Goal: Task Accomplishment & Management: Use online tool/utility

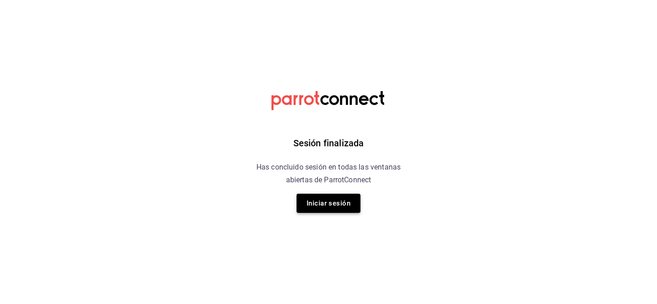
click at [320, 203] on button "Iniciar sesión" at bounding box center [328, 203] width 64 height 19
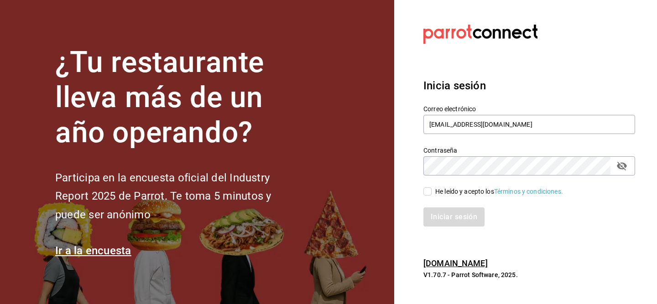
click at [424, 194] on input "He leído y acepto los Términos y condiciones." at bounding box center [427, 191] width 8 height 8
checkbox input "true"
click at [439, 206] on div "Iniciar sesión" at bounding box center [523, 212] width 223 height 30
click at [439, 213] on button "Iniciar sesión" at bounding box center [454, 217] width 62 height 19
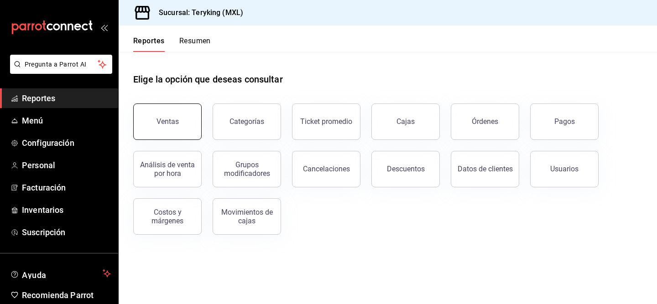
click at [185, 133] on button "Ventas" at bounding box center [167, 122] width 68 height 36
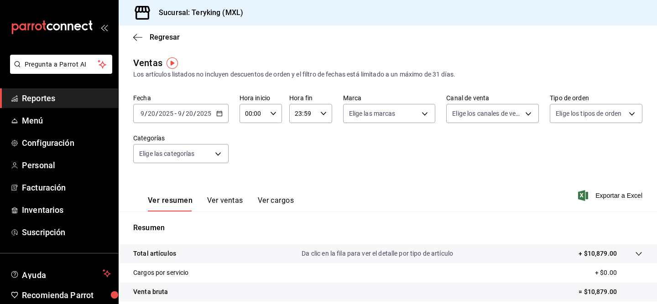
click at [192, 116] on input "20" at bounding box center [189, 113] width 8 height 7
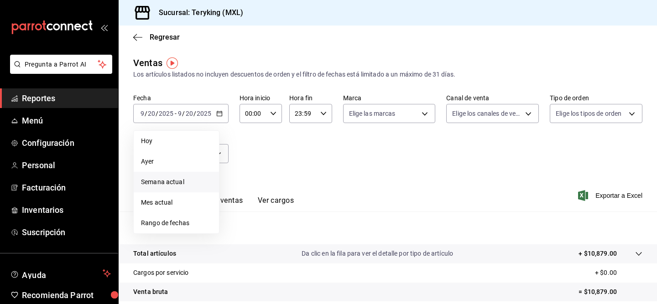
click at [187, 178] on span "Semana actual" at bounding box center [176, 182] width 71 height 10
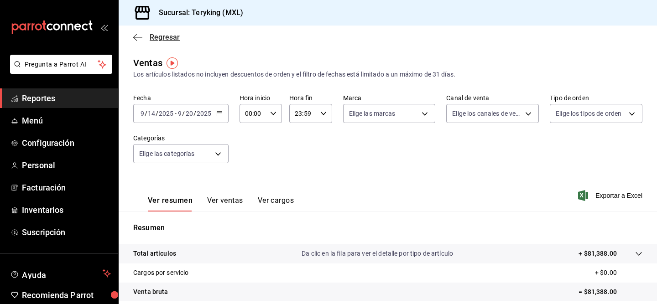
click at [138, 36] on icon "button" at bounding box center [137, 37] width 9 height 8
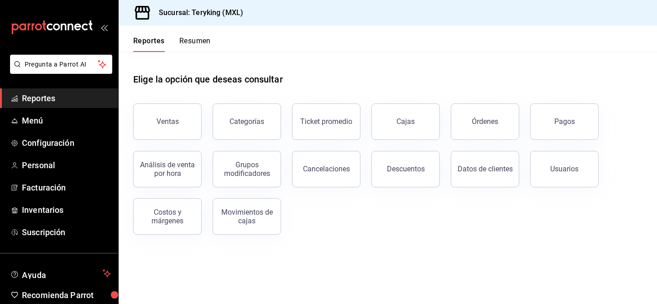
click at [196, 33] on div "Reportes Resumen" at bounding box center [165, 39] width 92 height 26
click at [196, 40] on button "Resumen" at bounding box center [194, 44] width 31 height 16
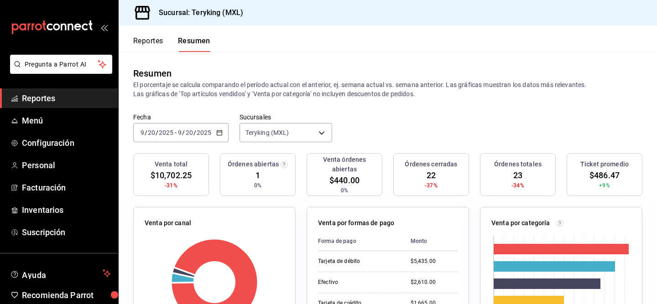
click at [198, 139] on div "2025-09-20 9 / 20 / 2025 - 2025-09-20 9 / 20 / 2025" at bounding box center [180, 132] width 95 height 19
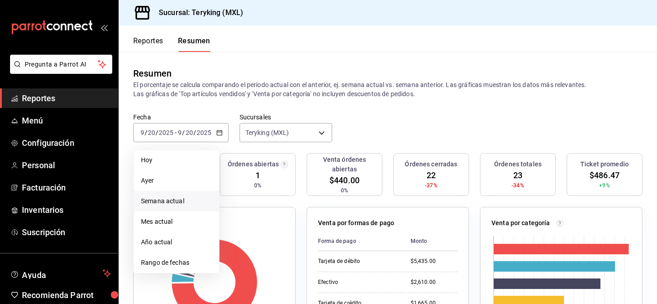
click at [182, 194] on li "Semana actual" at bounding box center [176, 201] width 85 height 21
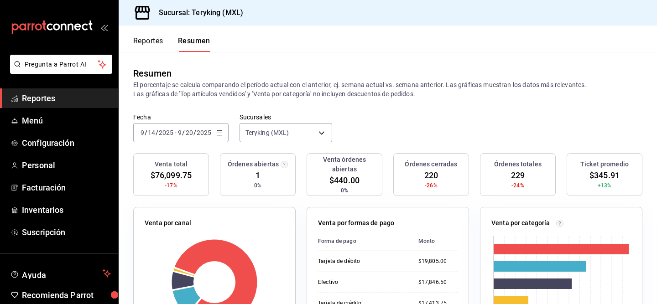
click at [156, 40] on button "Reportes" at bounding box center [148, 44] width 30 height 16
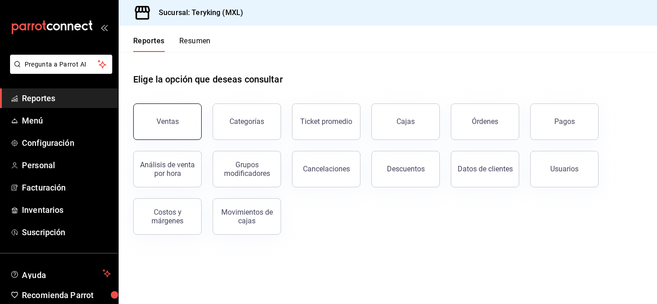
click at [188, 129] on button "Ventas" at bounding box center [167, 122] width 68 height 36
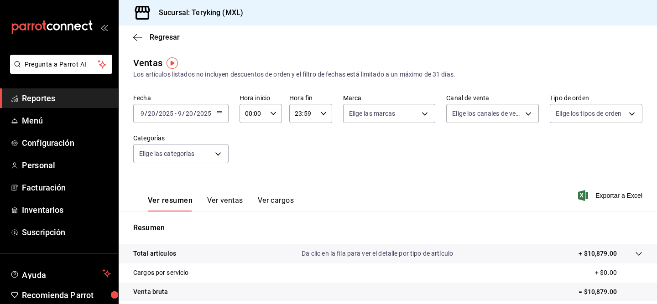
click at [219, 117] on div "2025-09-20 9 / 20 / 2025 - 2025-09-20 9 / 20 / 2025" at bounding box center [180, 113] width 95 height 19
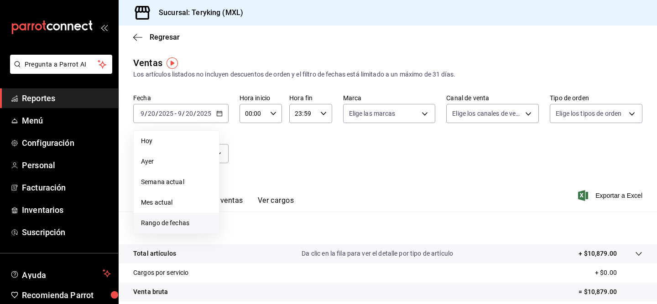
click at [181, 221] on span "Rango de fechas" at bounding box center [176, 223] width 71 height 10
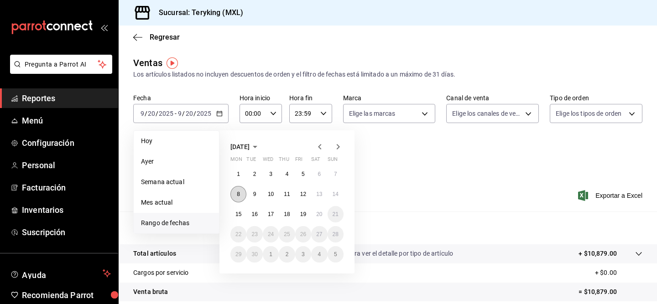
click at [236, 190] on button "8" at bounding box center [238, 194] width 16 height 16
click at [321, 194] on abbr "13" at bounding box center [319, 194] width 6 height 6
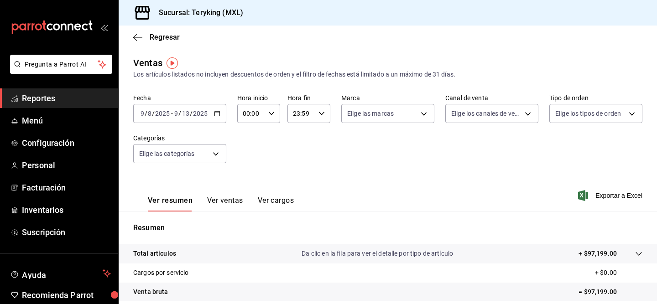
click at [195, 116] on input "2025" at bounding box center [200, 113] width 16 height 7
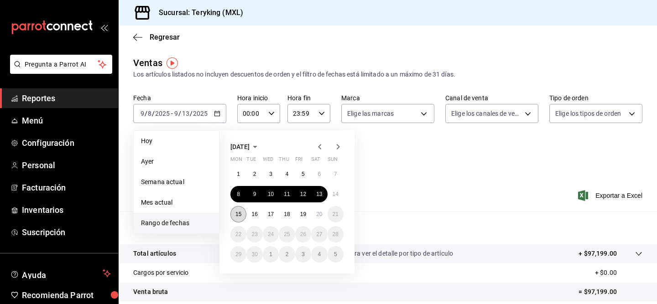
click at [244, 216] on button "15" at bounding box center [238, 214] width 16 height 16
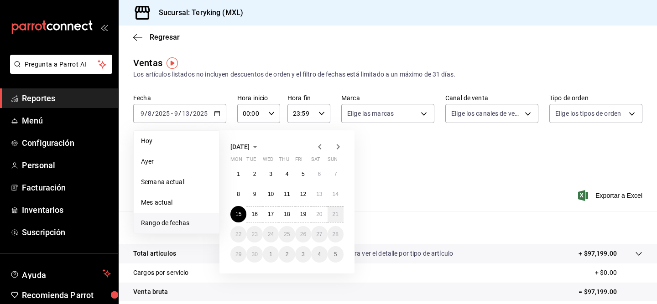
click at [452, 167] on div "Fecha 2025-09-08 9 / 8 / 2025 - 2025-09-13 9 / 13 / 2025 Hoy Ayer Semana actual…" at bounding box center [387, 134] width 509 height 80
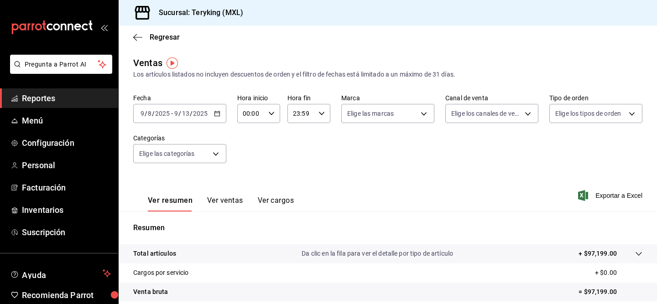
click at [170, 115] on div "2025-09-08 9 / 8 / 2025" at bounding box center [155, 113] width 32 height 7
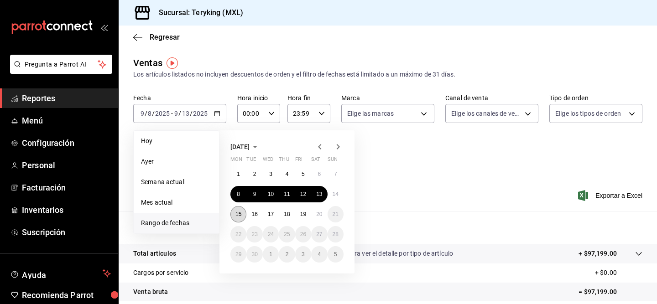
click at [239, 216] on abbr "15" at bounding box center [238, 214] width 6 height 6
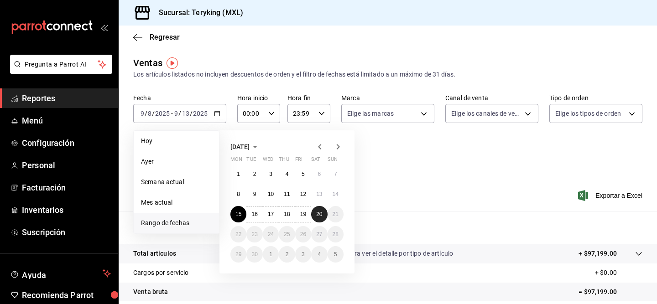
click at [316, 213] on button "20" at bounding box center [319, 214] width 16 height 16
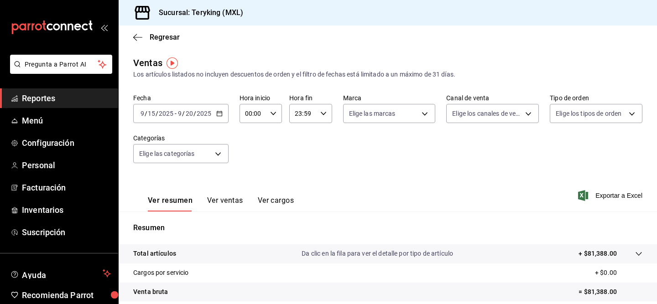
click at [221, 116] on \(Stroke\) "button" at bounding box center [219, 113] width 5 height 5
click at [405, 209] on div "Ver resumen Ver ventas Ver cargos Exportar a Excel" at bounding box center [388, 192] width 538 height 37
click at [218, 113] on icon "button" at bounding box center [219, 113] width 6 height 6
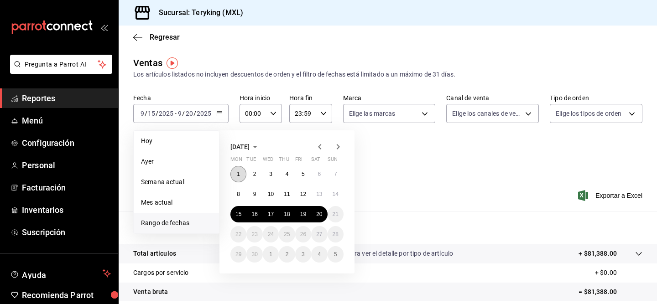
click at [240, 176] on button "1" at bounding box center [238, 174] width 16 height 16
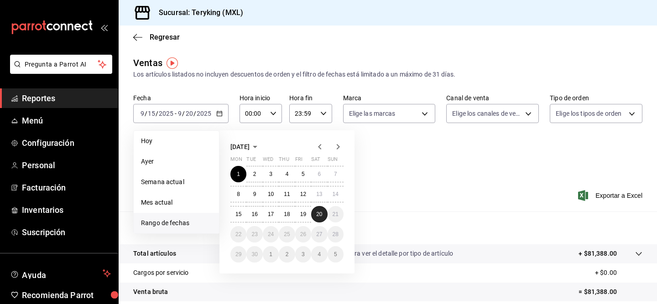
click at [321, 215] on abbr "20" at bounding box center [319, 214] width 6 height 6
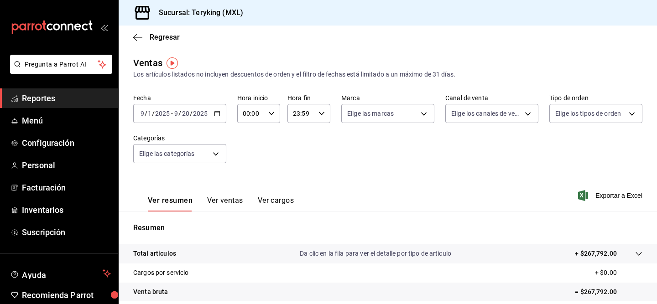
click at [214, 113] on \(Stroke\) "button" at bounding box center [216, 113] width 5 height 5
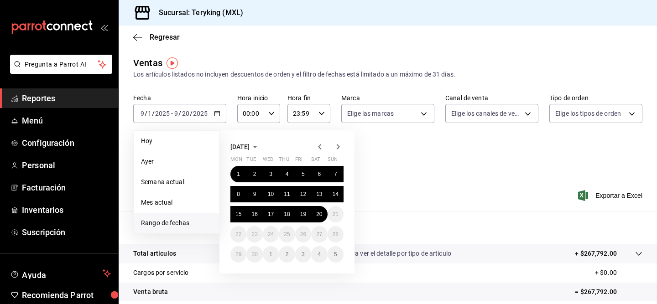
click at [319, 146] on icon "button" at bounding box center [319, 146] width 3 height 5
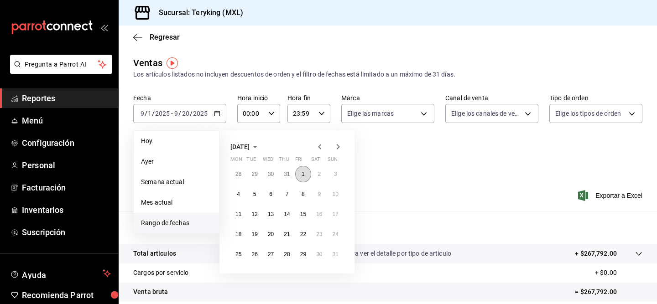
click at [303, 176] on abbr "1" at bounding box center [302, 174] width 3 height 6
click at [268, 235] on abbr "20" at bounding box center [271, 234] width 6 height 6
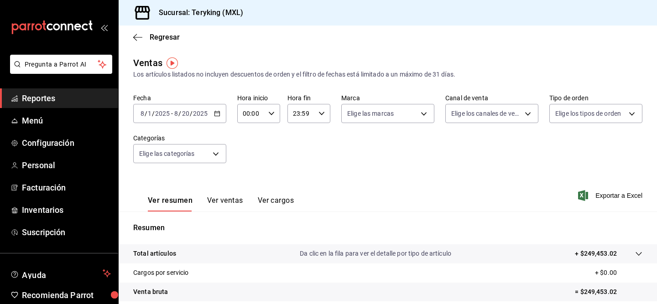
click at [218, 116] on icon "button" at bounding box center [217, 113] width 6 height 6
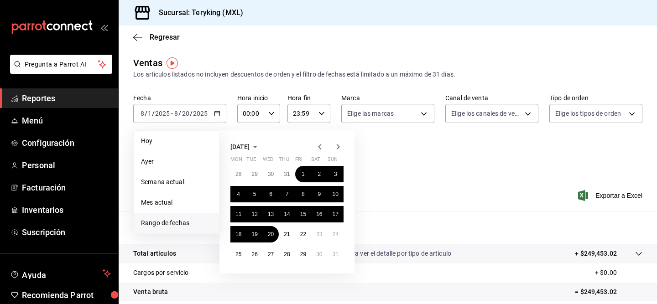
click at [319, 144] on icon "button" at bounding box center [319, 146] width 11 height 11
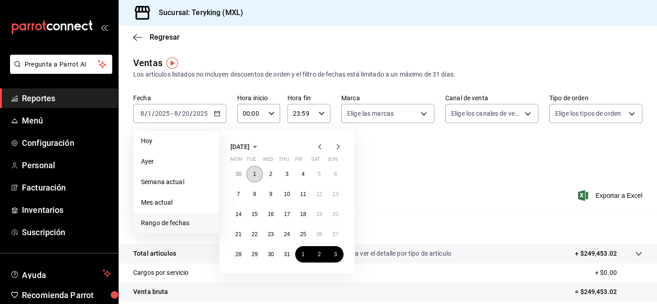
click at [254, 175] on abbr "1" at bounding box center [254, 174] width 3 height 6
click at [334, 213] on abbr "20" at bounding box center [335, 214] width 6 height 6
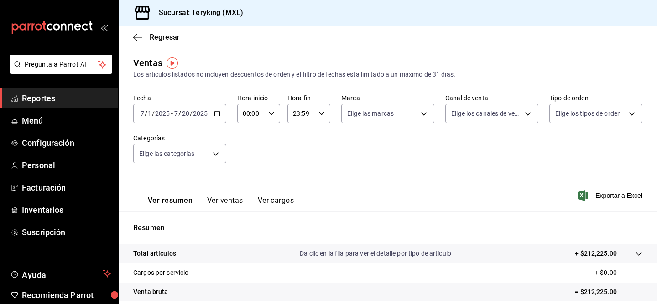
click at [218, 113] on icon "button" at bounding box center [217, 113] width 6 height 6
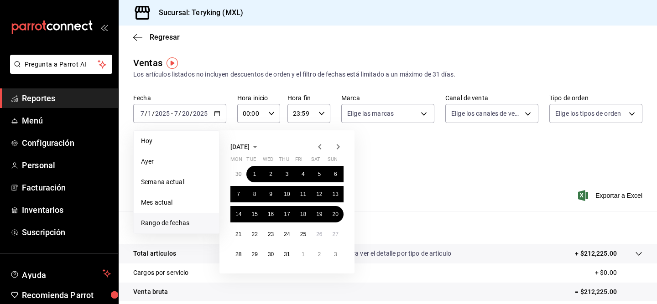
click at [338, 144] on icon "button" at bounding box center [337, 146] width 11 height 11
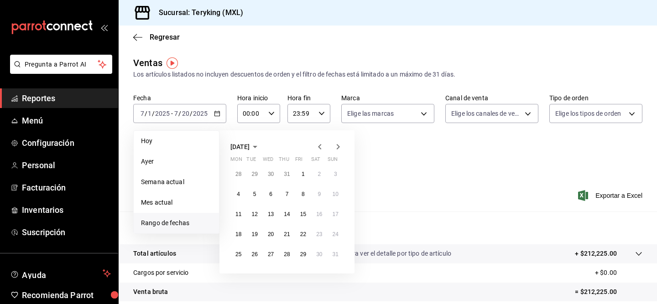
click at [338, 144] on icon "button" at bounding box center [337, 146] width 11 height 11
click at [239, 175] on abbr "1" at bounding box center [238, 174] width 3 height 6
click at [320, 220] on button "20" at bounding box center [319, 214] width 16 height 16
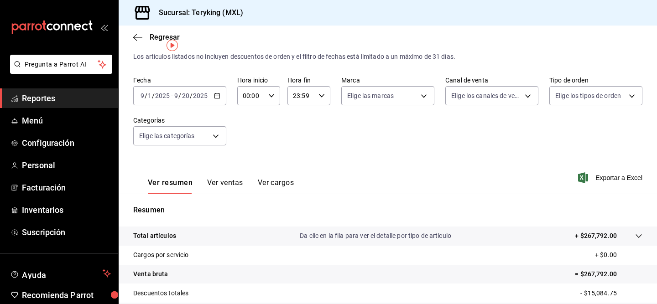
scroll to position [42, 0]
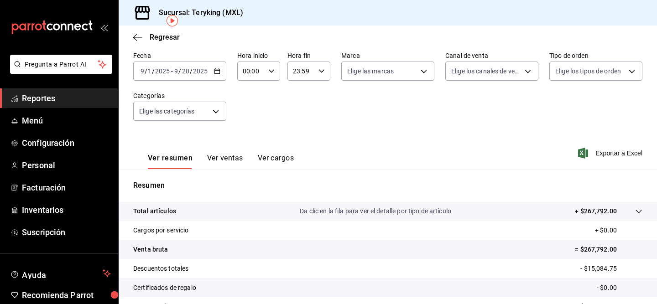
click at [214, 72] on \(Stroke\) "button" at bounding box center [216, 71] width 5 height 5
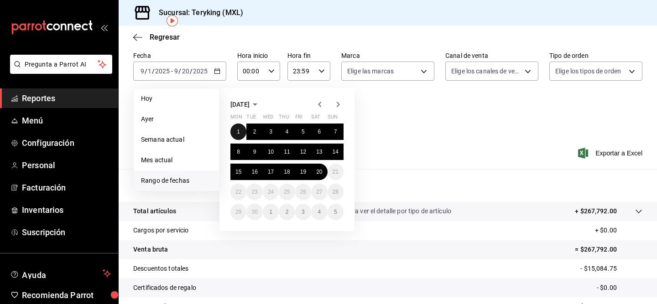
click at [239, 132] on abbr "1" at bounding box center [238, 132] width 3 height 6
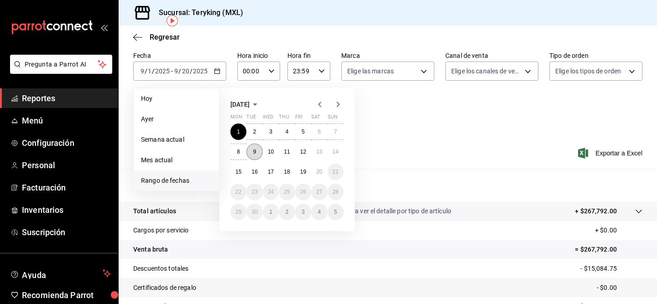
click at [260, 153] on button "9" at bounding box center [254, 152] width 16 height 16
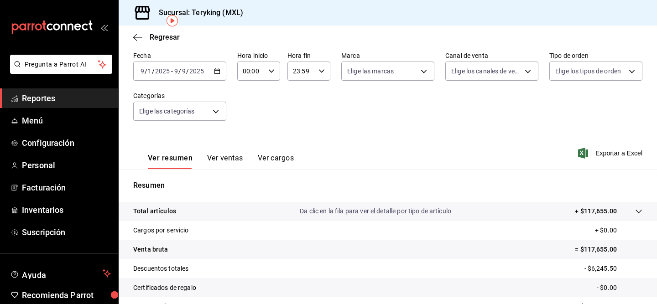
click at [219, 73] on icon "button" at bounding box center [217, 71] width 6 height 6
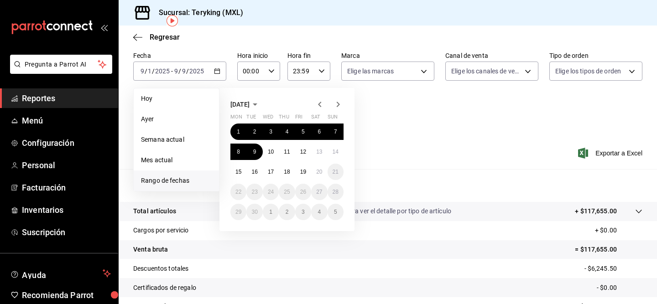
click at [318, 104] on icon "button" at bounding box center [319, 104] width 11 height 11
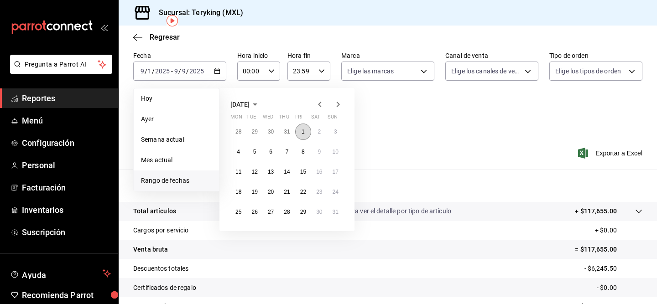
click at [301, 133] on abbr "1" at bounding box center [302, 132] width 3 height 6
click at [322, 212] on button "30" at bounding box center [319, 212] width 16 height 16
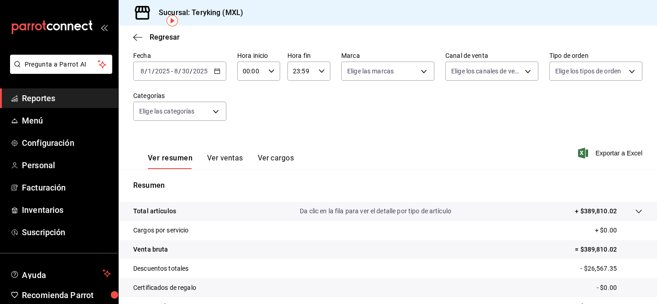
click at [218, 70] on icon "button" at bounding box center [217, 71] width 6 height 6
click at [140, 37] on icon "button" at bounding box center [137, 37] width 9 height 8
